Goal: Complete application form

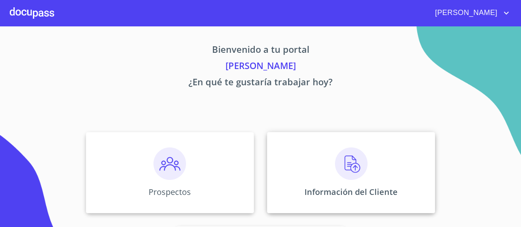
click at [333, 176] on div "Información del Cliente" at bounding box center [351, 172] width 168 height 81
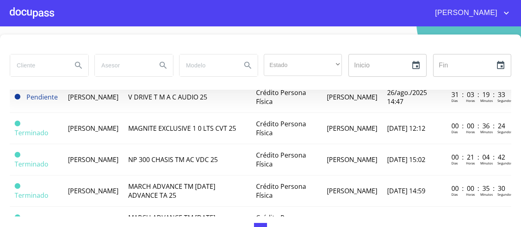
scroll to position [92, 0]
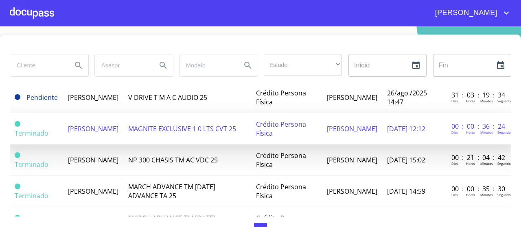
click at [86, 128] on span "[PERSON_NAME]" at bounding box center [93, 128] width 50 height 9
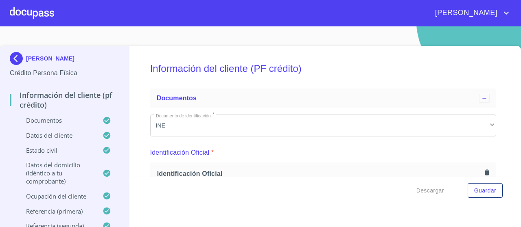
scroll to position [347, 0]
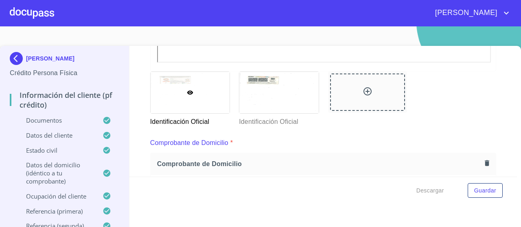
click at [211, 92] on div at bounding box center [190, 92] width 79 height 41
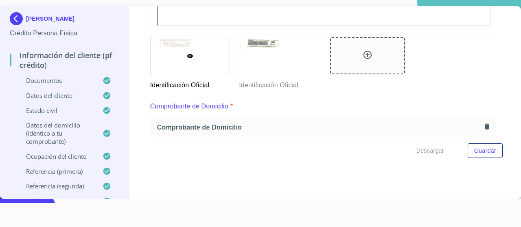
scroll to position [348, 0]
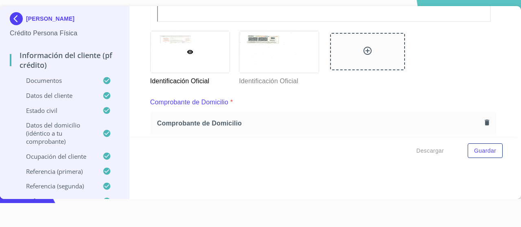
click at [195, 79] on p "Identificación Oficial" at bounding box center [189, 79] width 79 height 13
click at [264, 48] on div at bounding box center [278, 51] width 79 height 41
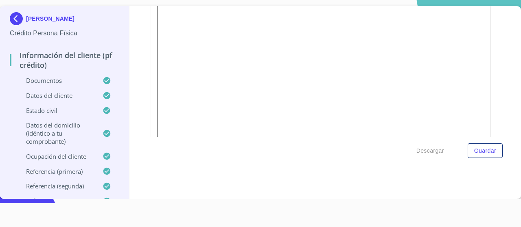
scroll to position [222, 0]
click at [501, 84] on div "Información del cliente (PF crédito) Documentos Documento de identificación.   …" at bounding box center [323, 71] width 388 height 131
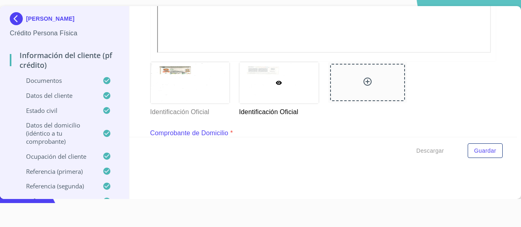
scroll to position [321, 0]
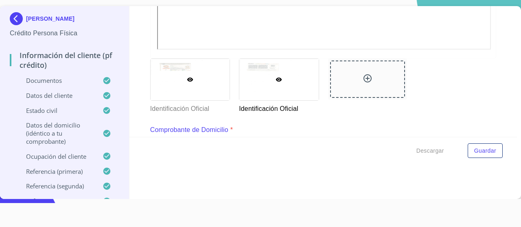
click at [181, 83] on div at bounding box center [190, 79] width 79 height 41
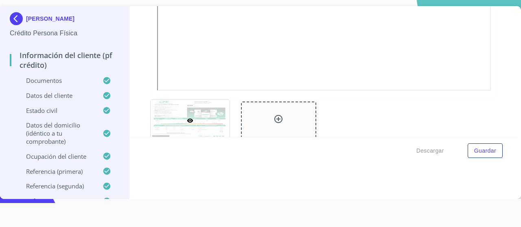
scroll to position [621, 0]
click at [217, 102] on div at bounding box center [190, 117] width 79 height 41
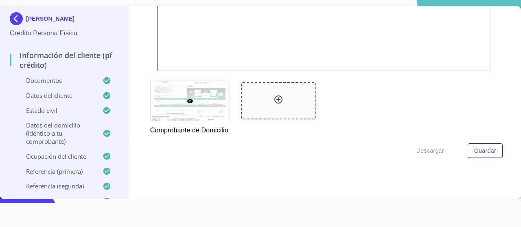
click at [169, 109] on div at bounding box center [190, 101] width 79 height 41
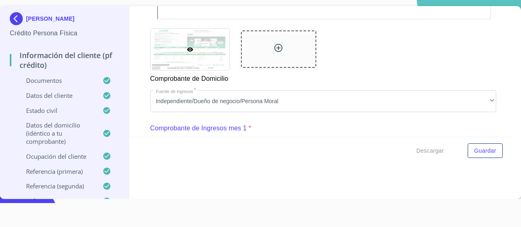
click at [201, 76] on p "Comprobante de Domicilio" at bounding box center [189, 77] width 79 height 13
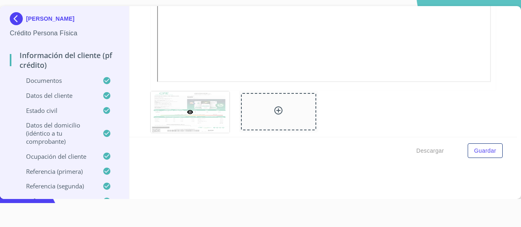
scroll to position [628, 0]
click at [190, 109] on icon at bounding box center [190, 110] width 6 height 4
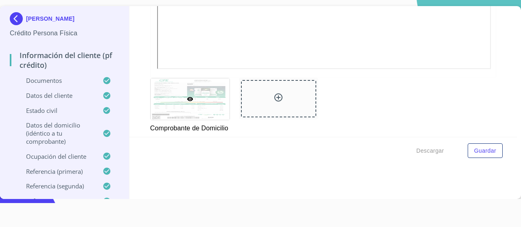
click at [219, 101] on div at bounding box center [190, 99] width 79 height 41
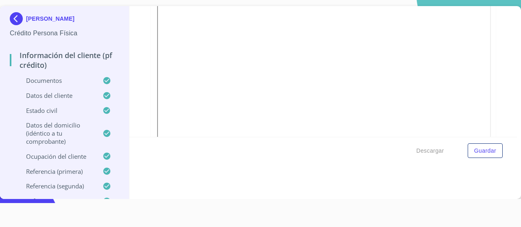
scroll to position [664, 0]
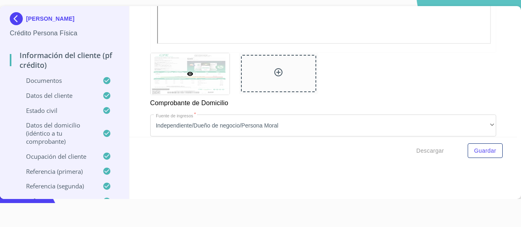
click at [207, 78] on div at bounding box center [190, 73] width 79 height 41
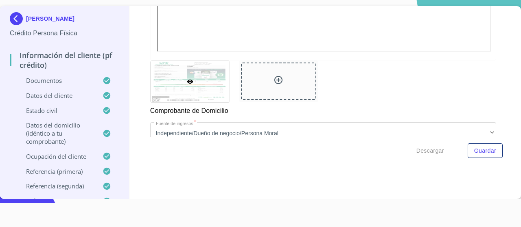
scroll to position [662, 0]
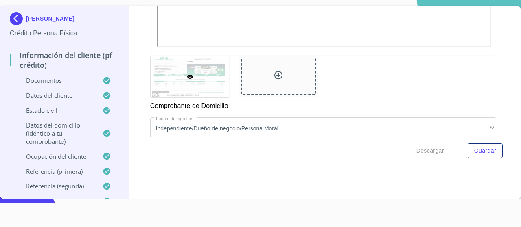
click at [207, 78] on div at bounding box center [190, 76] width 79 height 41
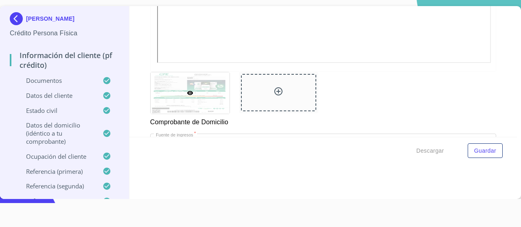
click at [167, 95] on div at bounding box center [190, 92] width 79 height 41
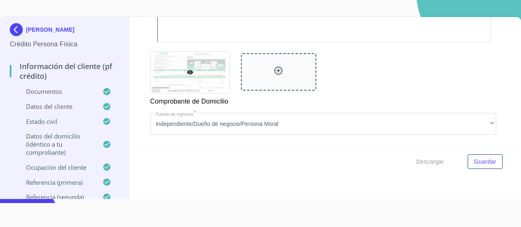
scroll to position [0, 0]
click at [201, 84] on div at bounding box center [190, 72] width 79 height 41
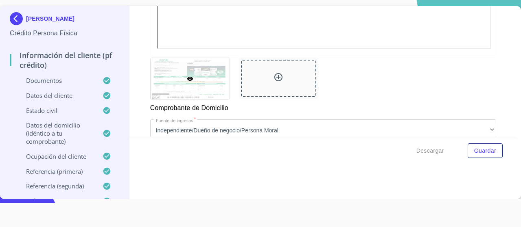
click at [210, 74] on div at bounding box center [190, 78] width 79 height 41
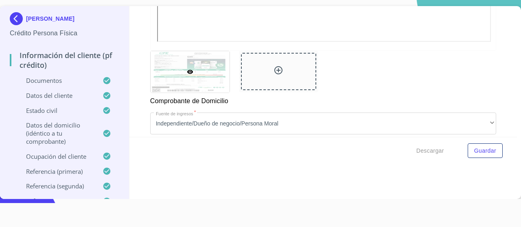
scroll to position [667, 0]
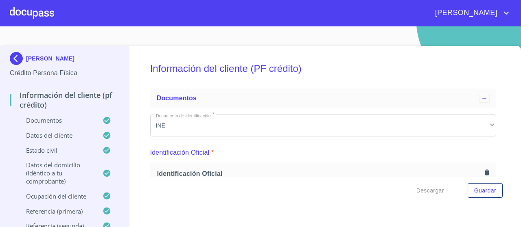
click at [501, 70] on div "Información del cliente (PF crédito) Documentos Documento de identificación.   …" at bounding box center [323, 111] width 388 height 131
